Goal: Information Seeking & Learning: Stay updated

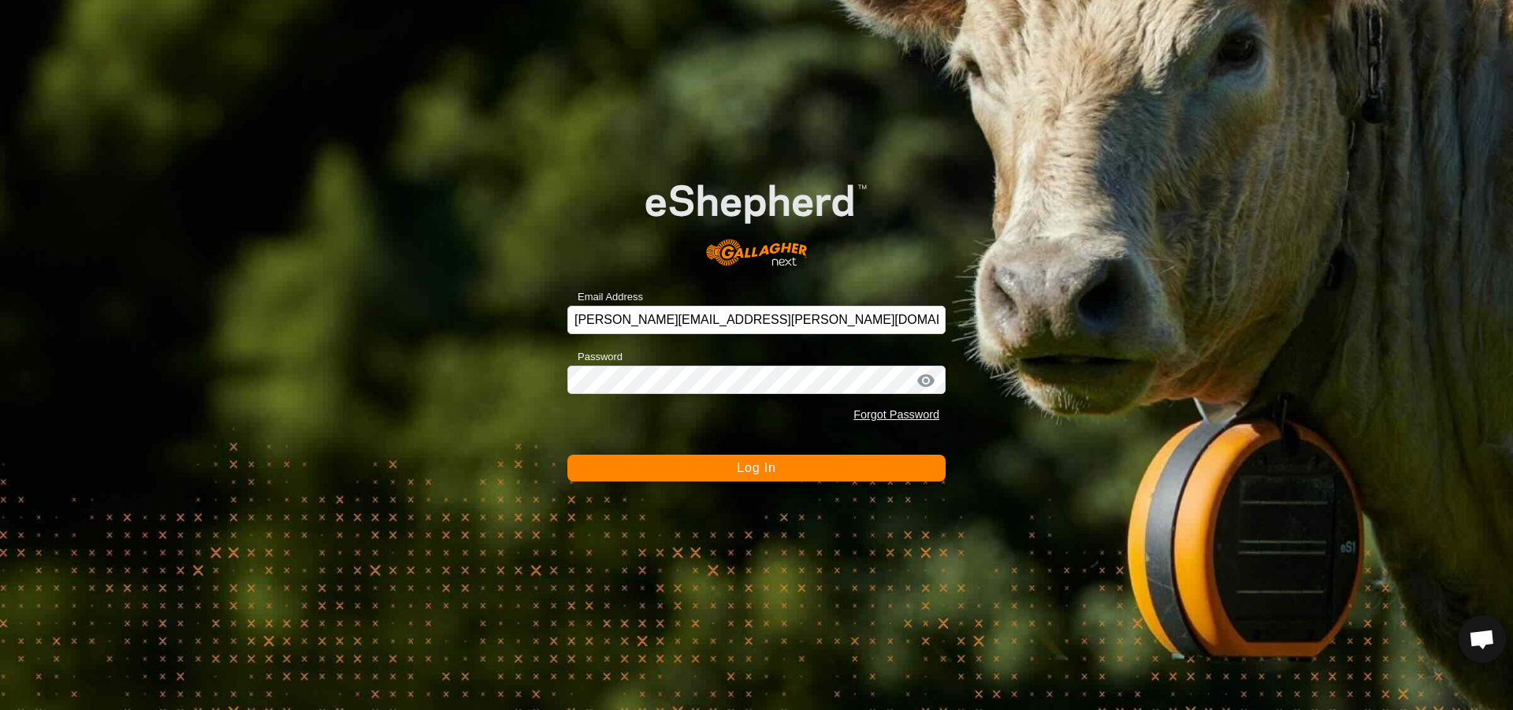
click at [772, 466] on span "Log In" at bounding box center [756, 467] width 39 height 13
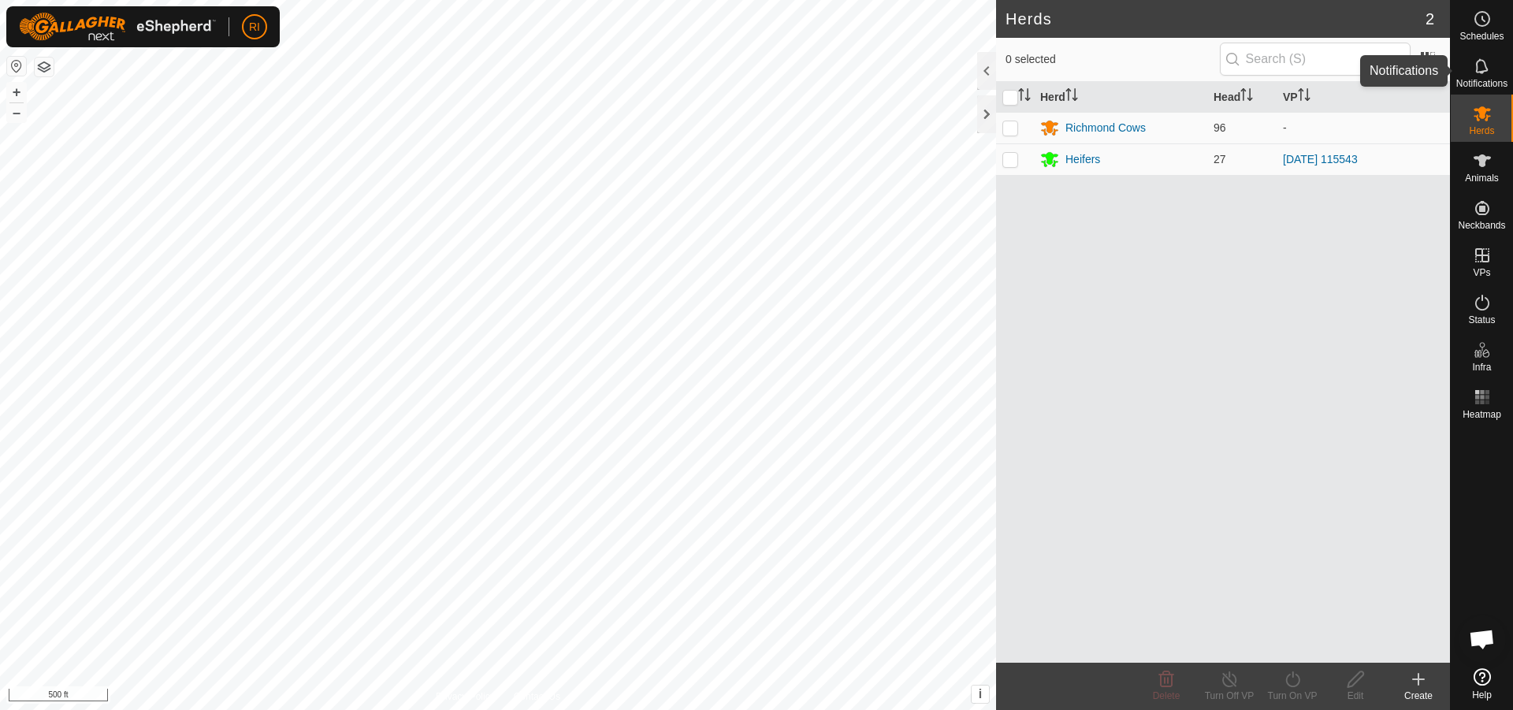
click at [1480, 66] on icon at bounding box center [1482, 66] width 19 height 19
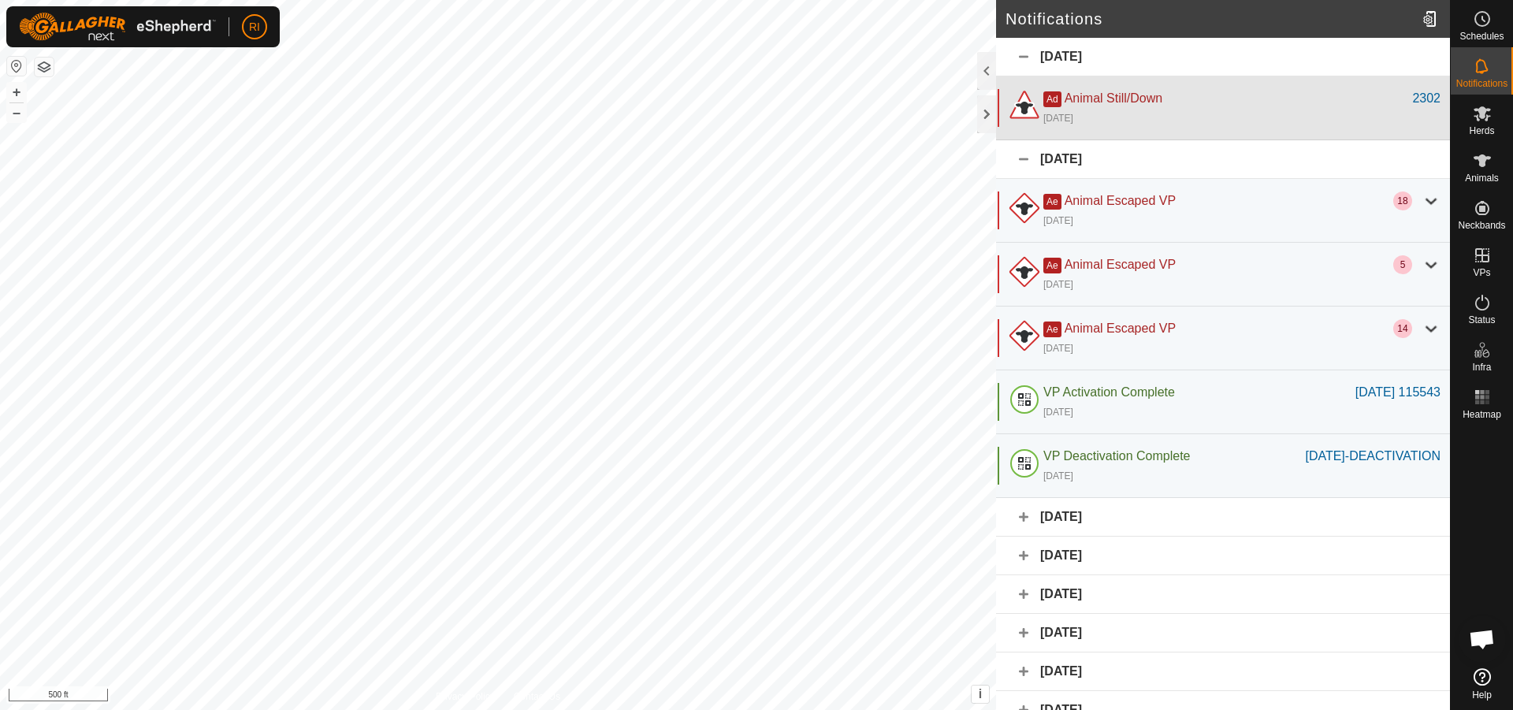
click at [1169, 105] on div "Ad Animal Still/Down" at bounding box center [1228, 98] width 369 height 19
click at [1289, 105] on div "Ad Animal Still/Down" at bounding box center [1228, 98] width 369 height 19
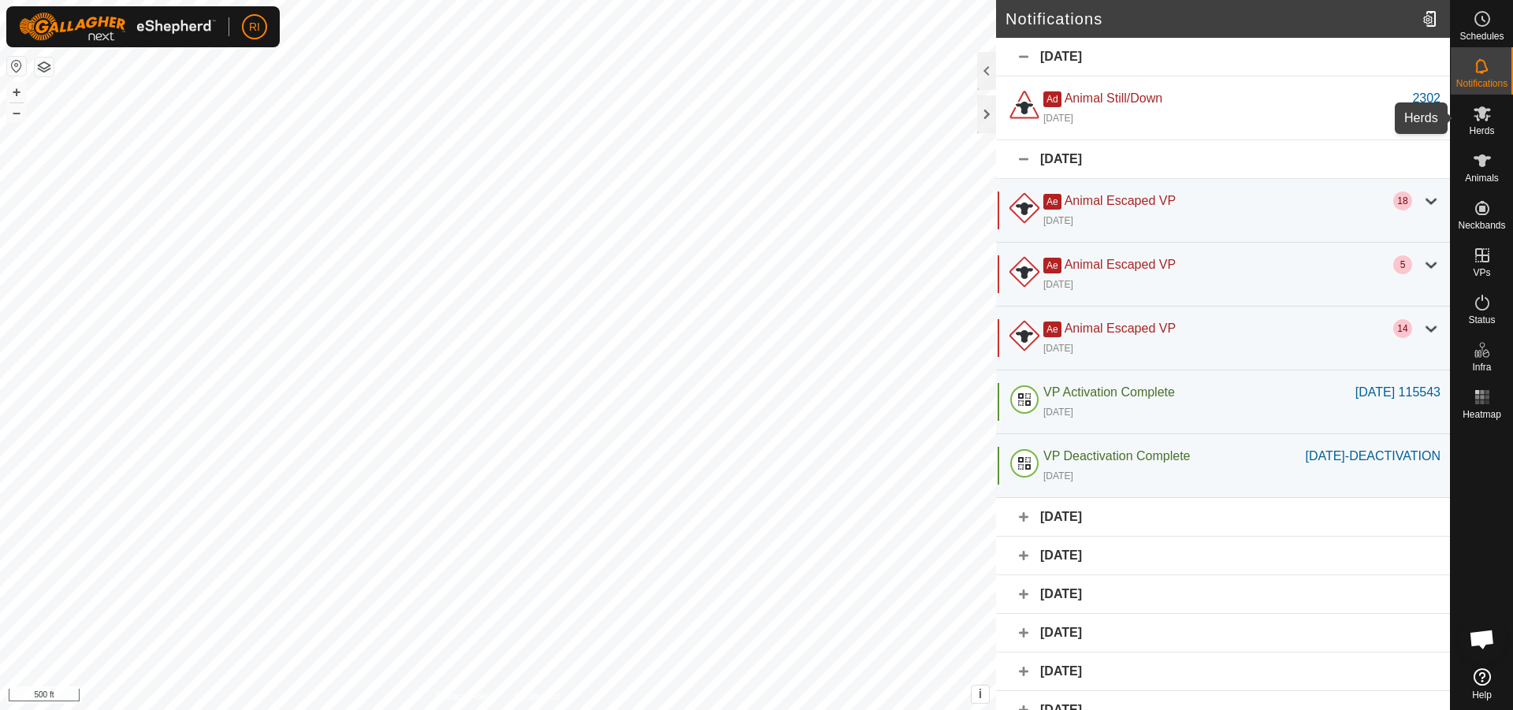
click at [1481, 120] on icon at bounding box center [1482, 113] width 19 height 19
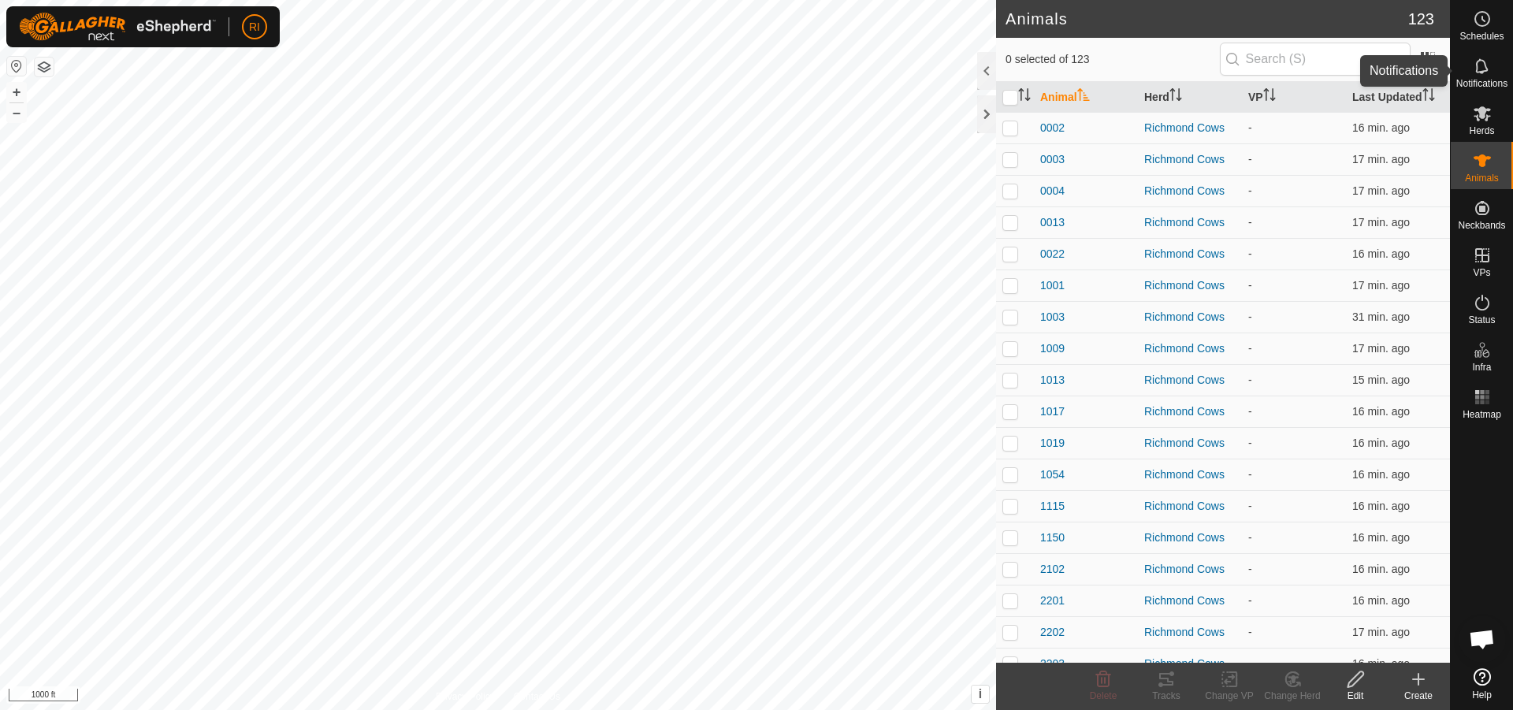
click at [1483, 69] on icon at bounding box center [1482, 66] width 19 height 19
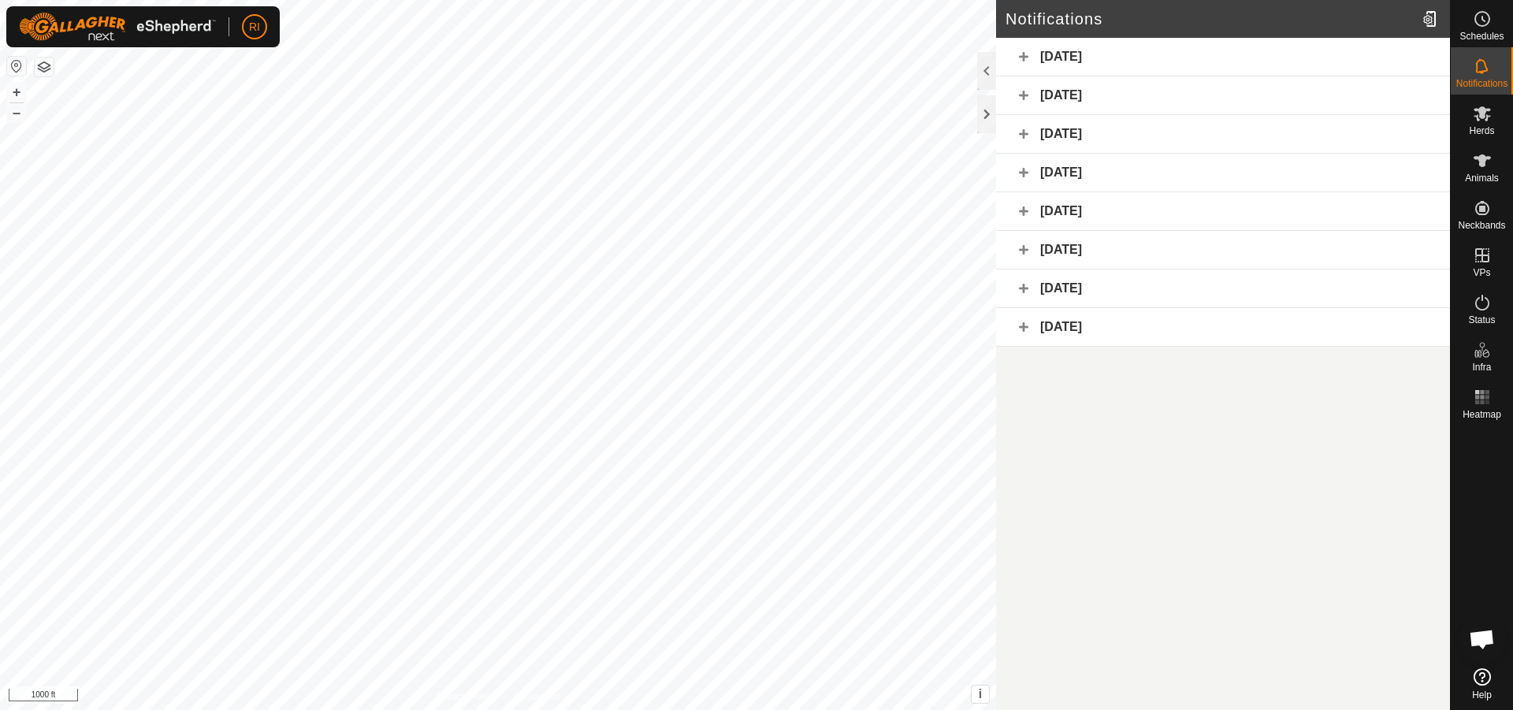
click at [1088, 60] on div "[DATE]" at bounding box center [1223, 57] width 454 height 39
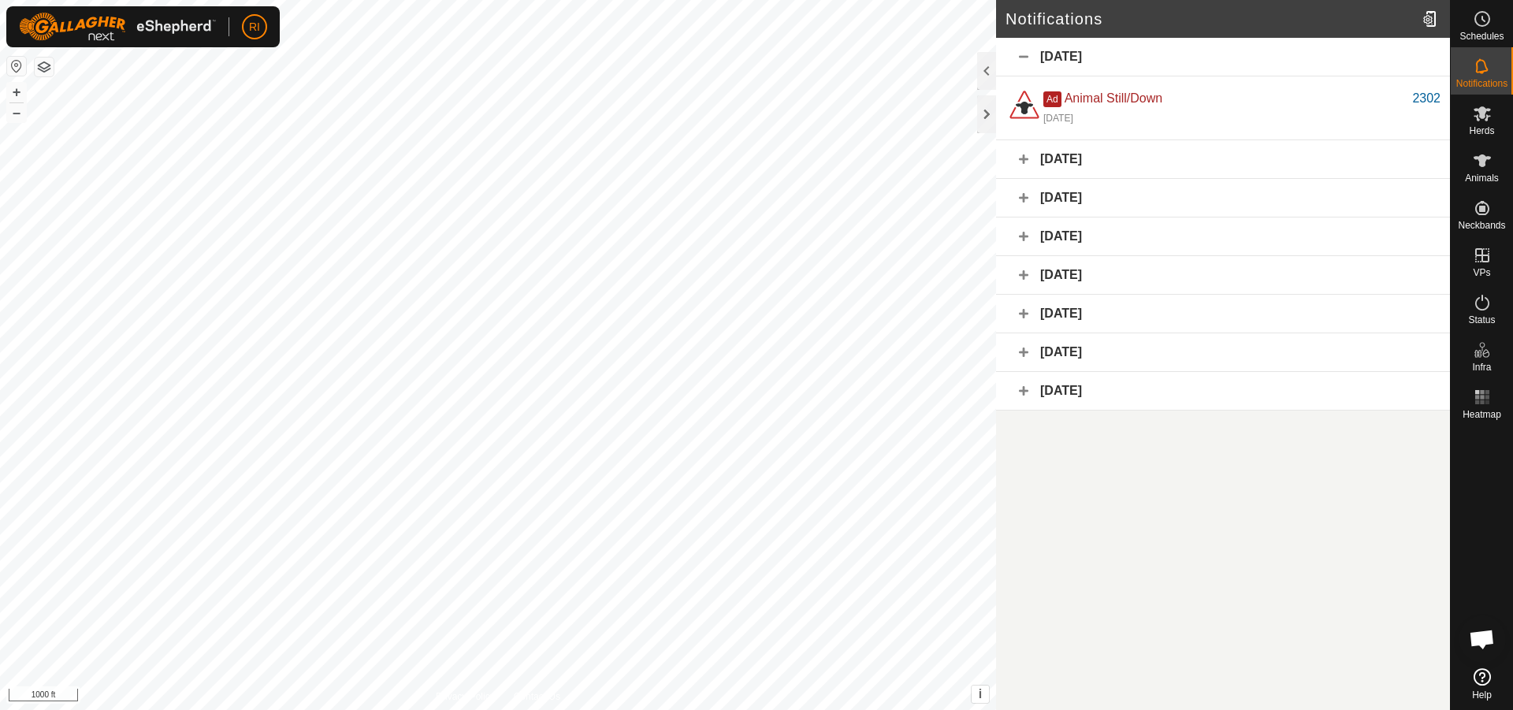
click at [1088, 60] on div "[DATE]" at bounding box center [1223, 57] width 454 height 39
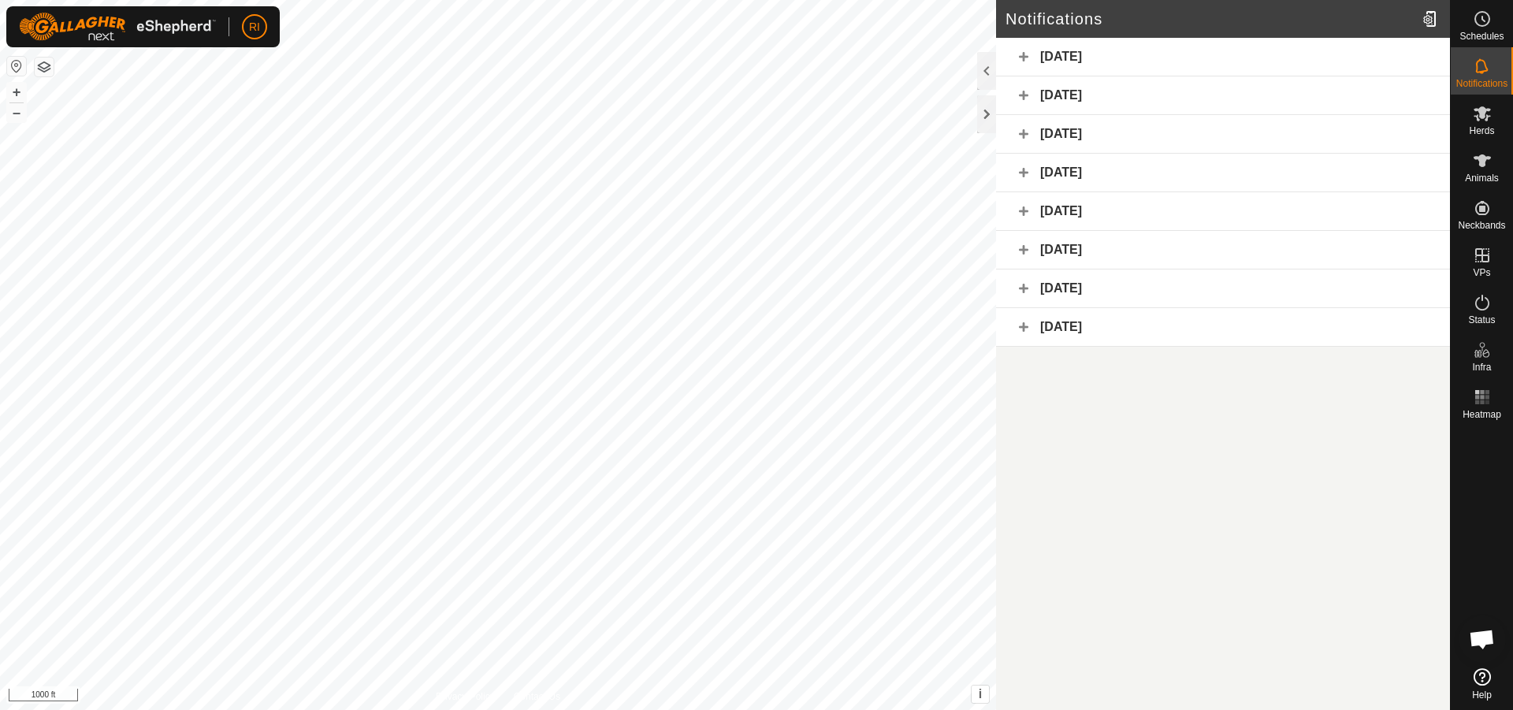
click at [1026, 55] on div "[DATE]" at bounding box center [1223, 57] width 454 height 39
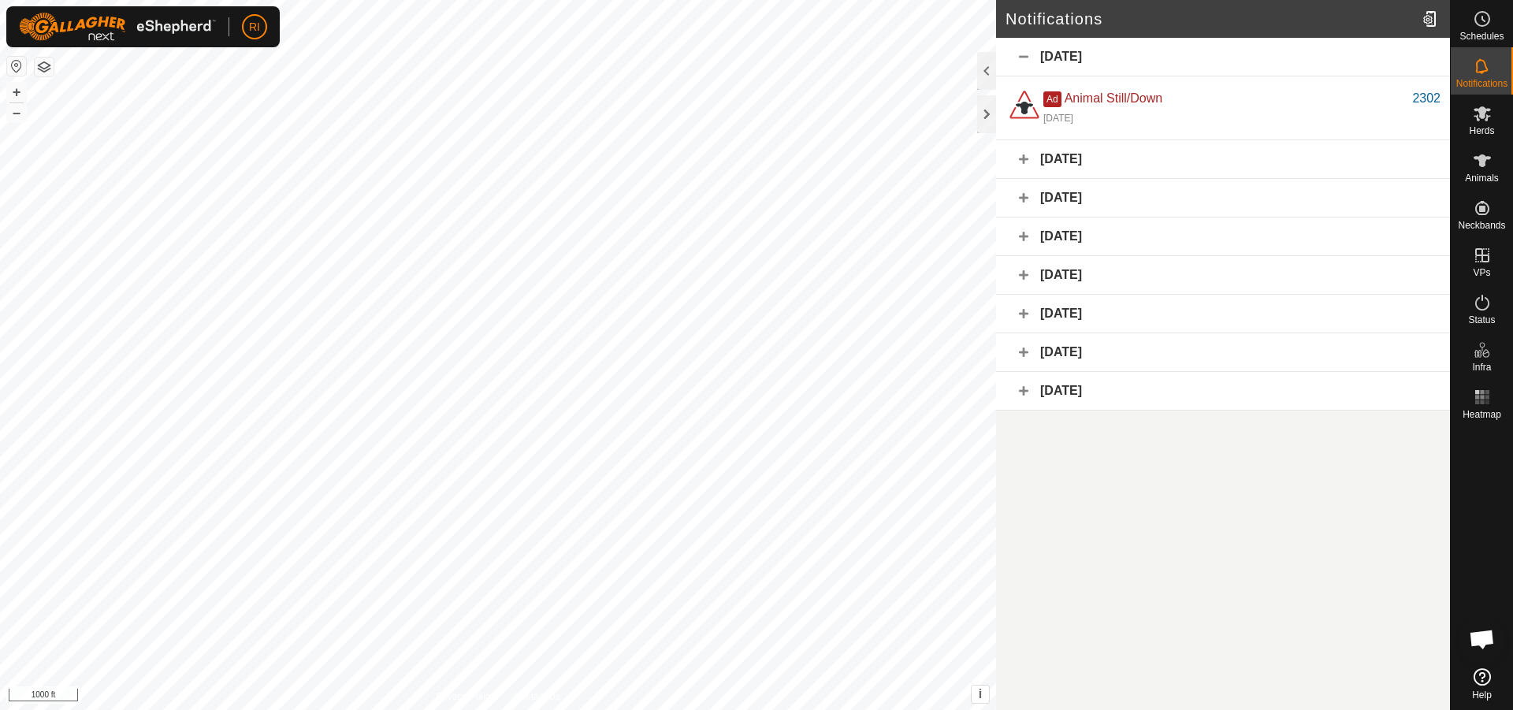
click at [1026, 55] on div "[DATE]" at bounding box center [1223, 57] width 454 height 39
